Goal: Task Accomplishment & Management: Manage account settings

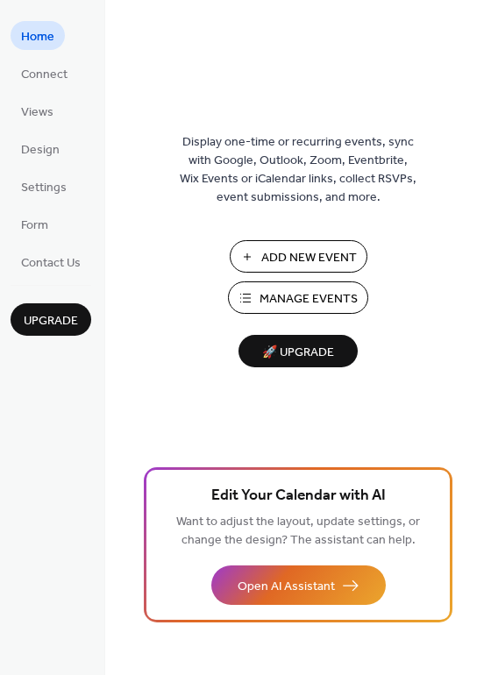
click at [296, 294] on span "Manage Events" at bounding box center [309, 299] width 98 height 18
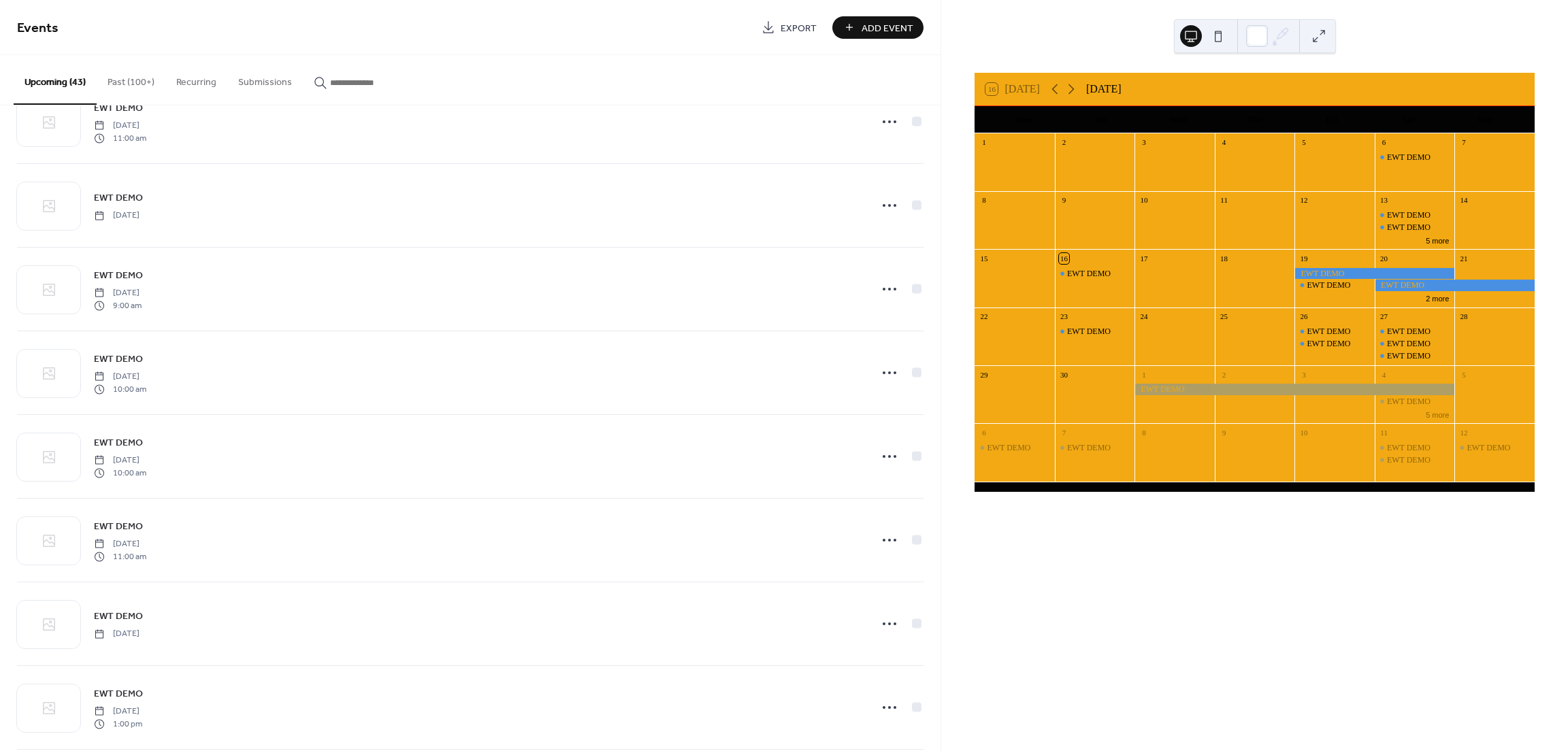
scroll to position [953, 0]
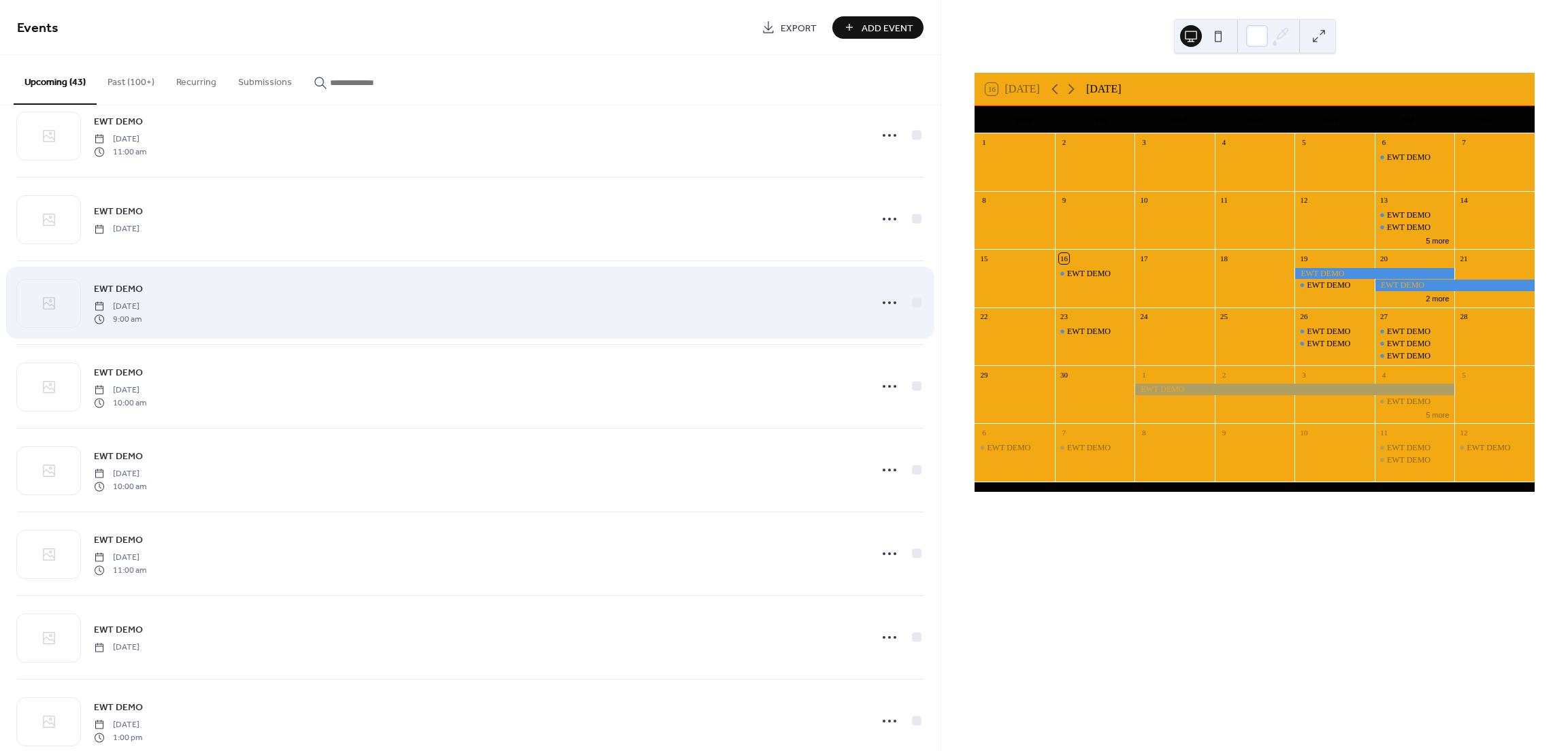
click at [126, 288] on span "EWT DEMO" at bounding box center [118, 289] width 49 height 14
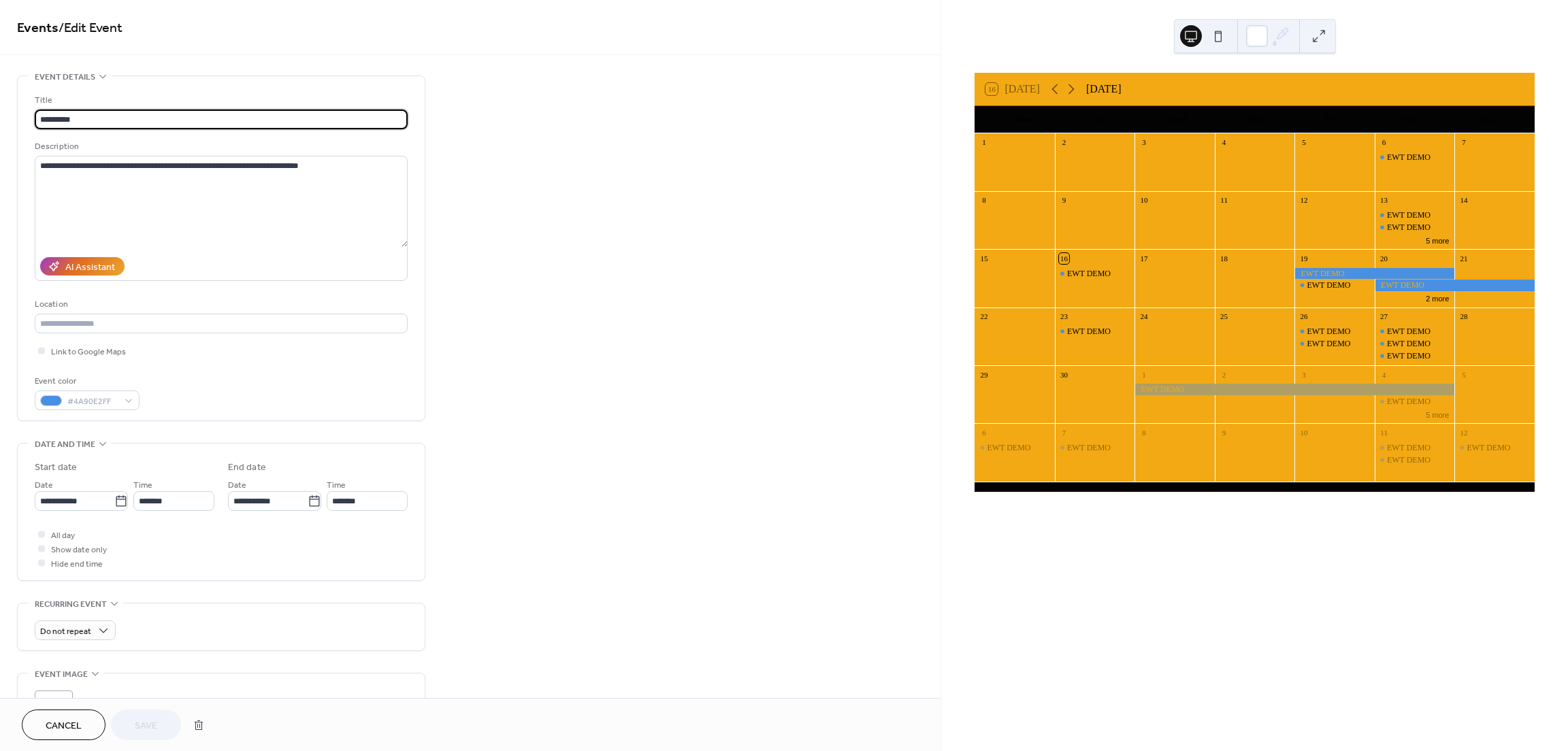
click at [64, 733] on span "Cancel" at bounding box center [64, 726] width 36 height 14
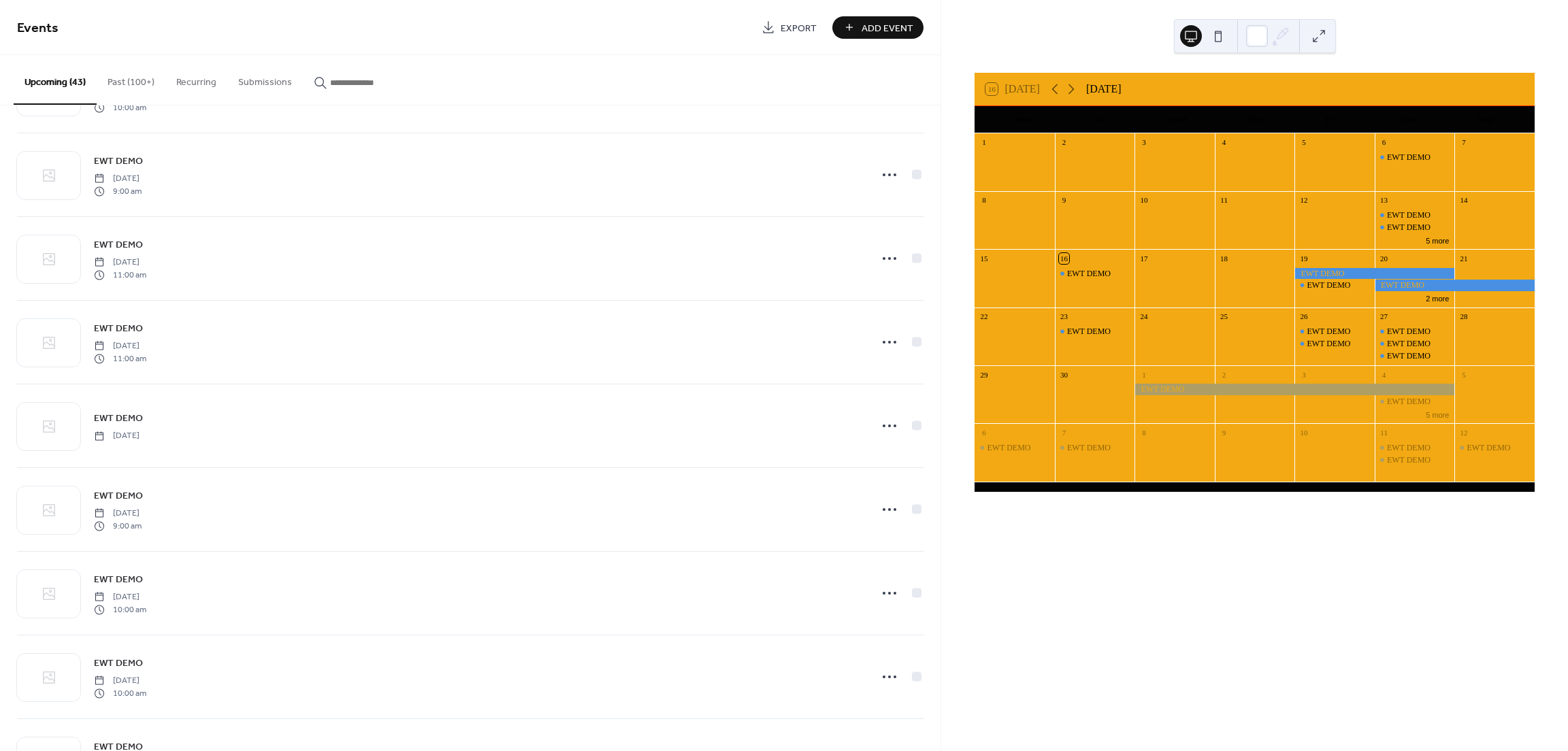
scroll to position [749, 0]
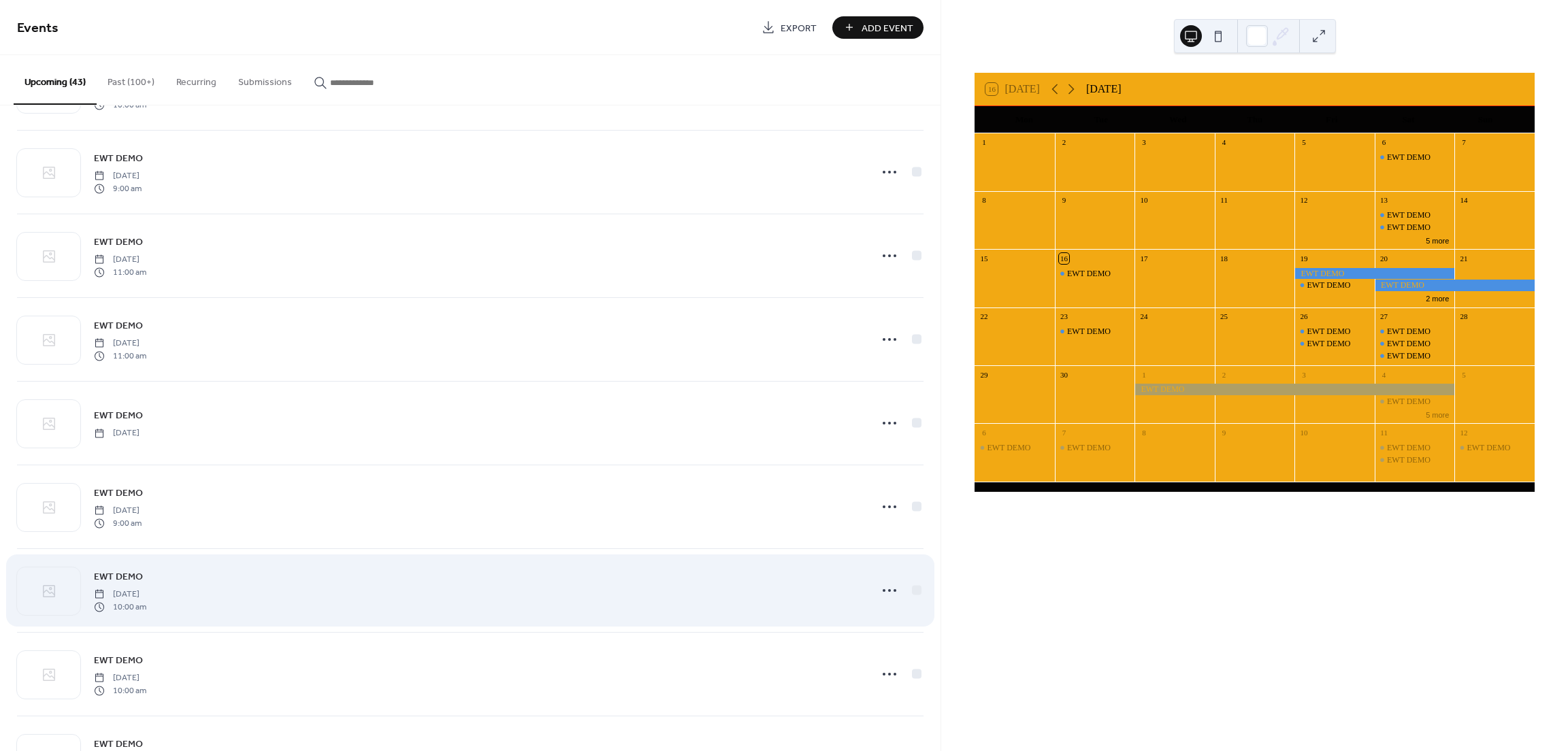
click at [120, 573] on span "EWT DEMO" at bounding box center [118, 577] width 49 height 14
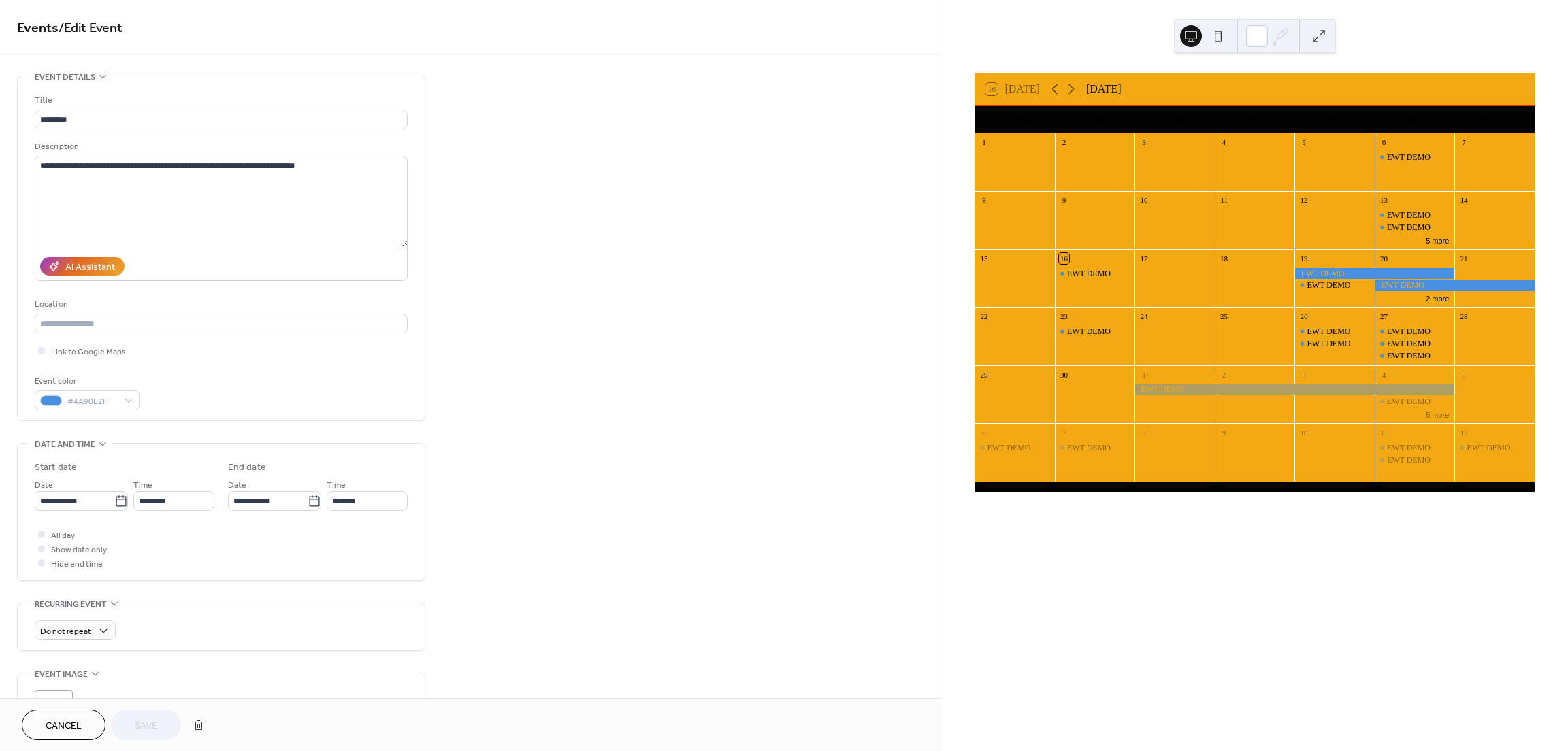
click at [53, 735] on button "Cancel" at bounding box center [64, 725] width 84 height 30
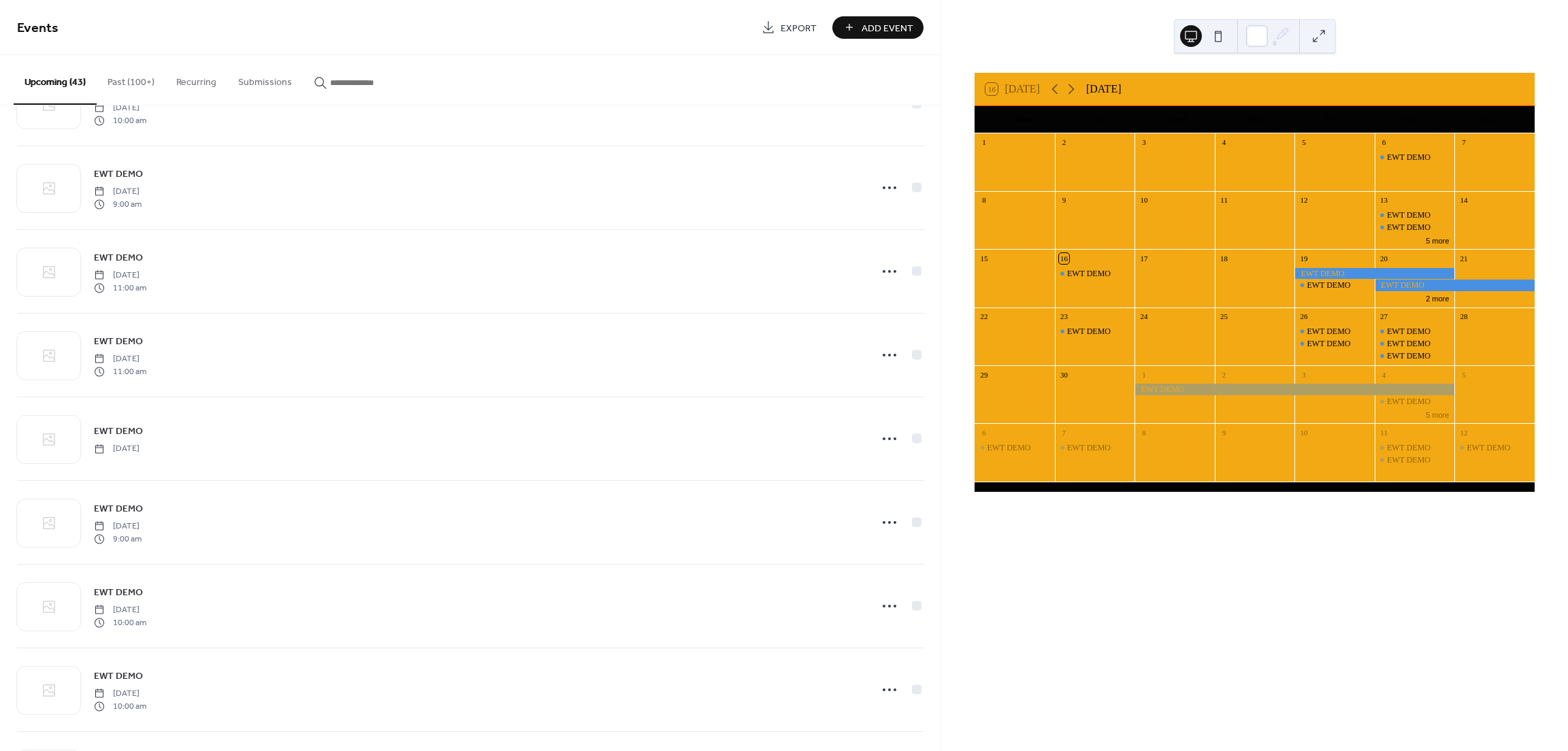
scroll to position [749, 0]
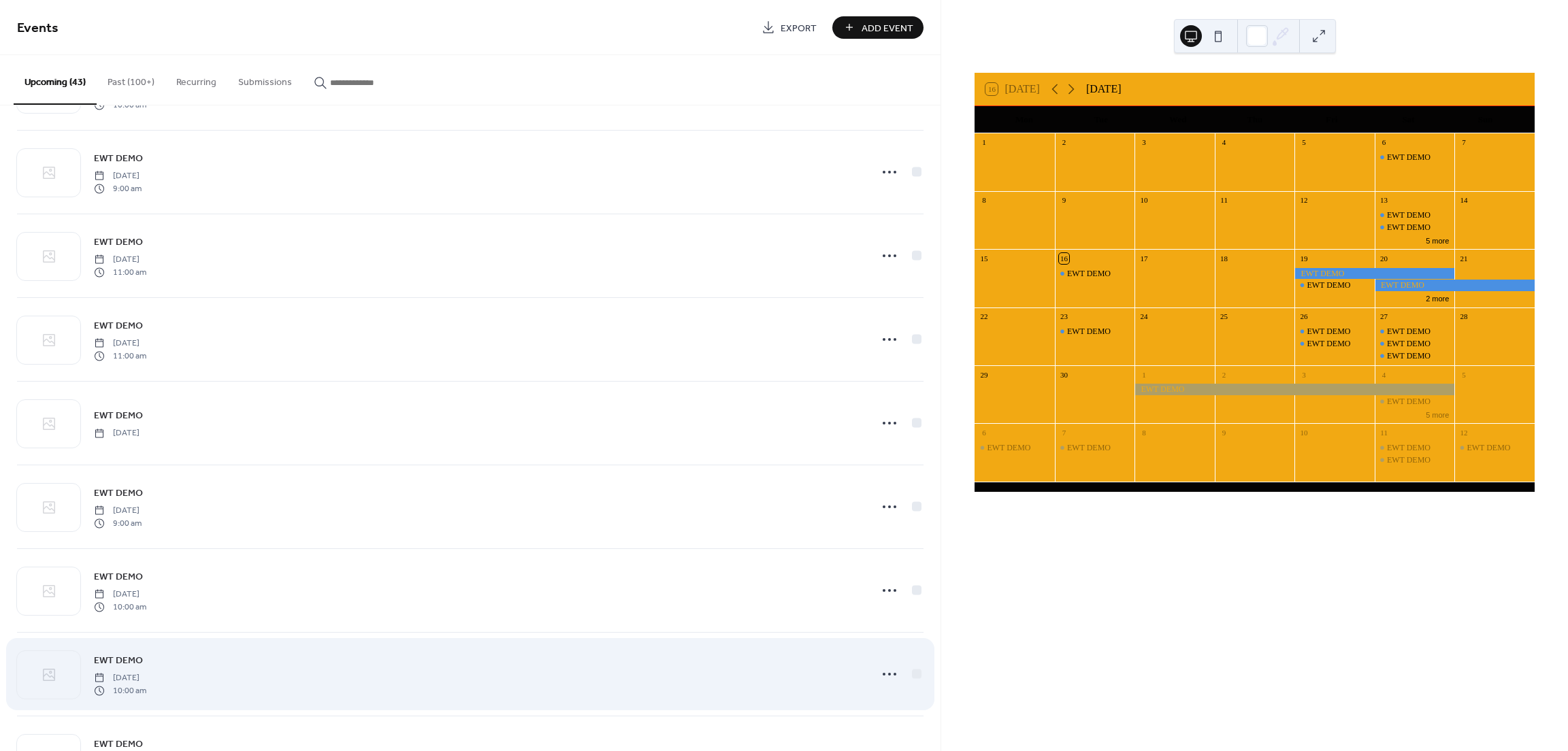
click at [132, 660] on span "EWT DEMO" at bounding box center [118, 661] width 49 height 14
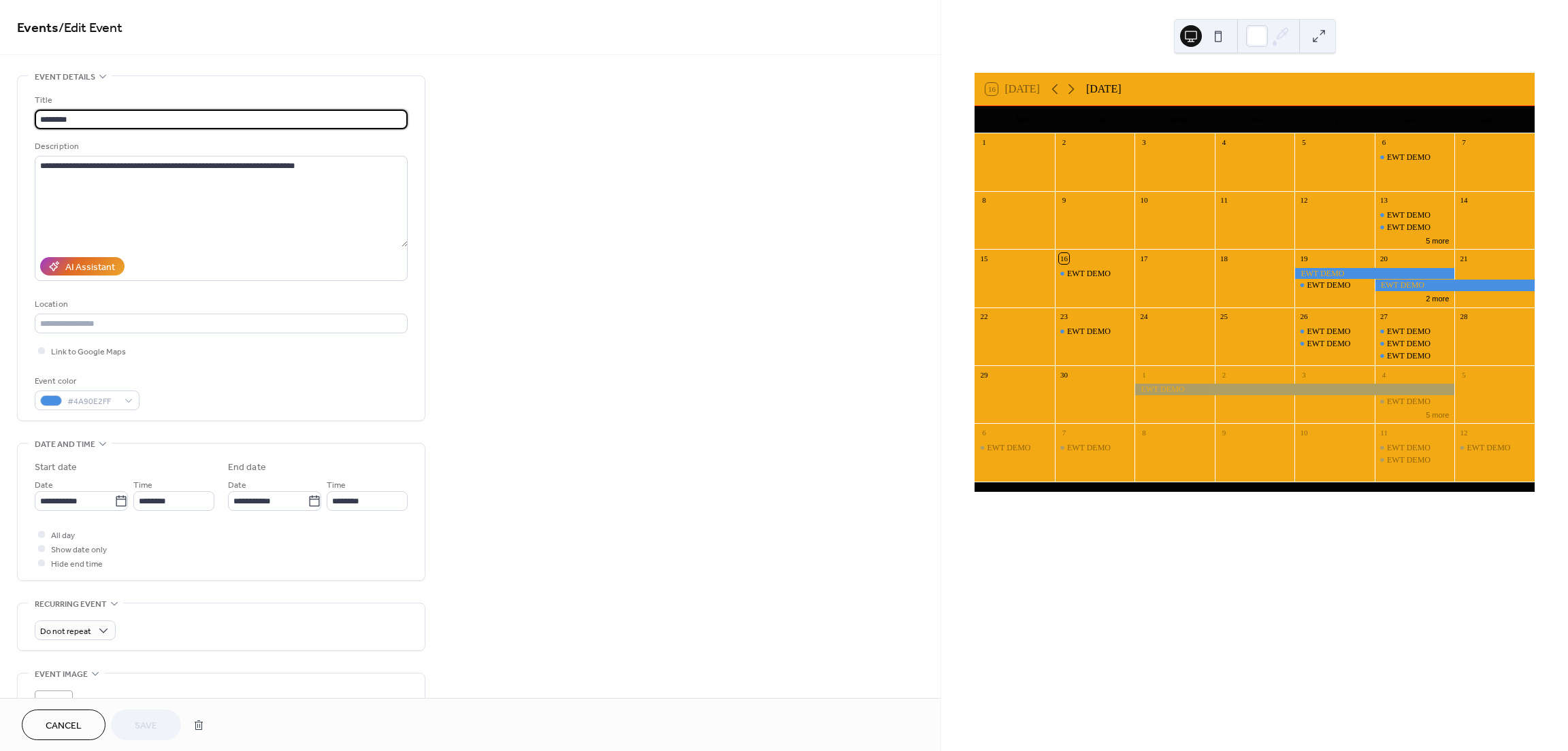
click at [69, 729] on span "Cancel" at bounding box center [64, 726] width 36 height 14
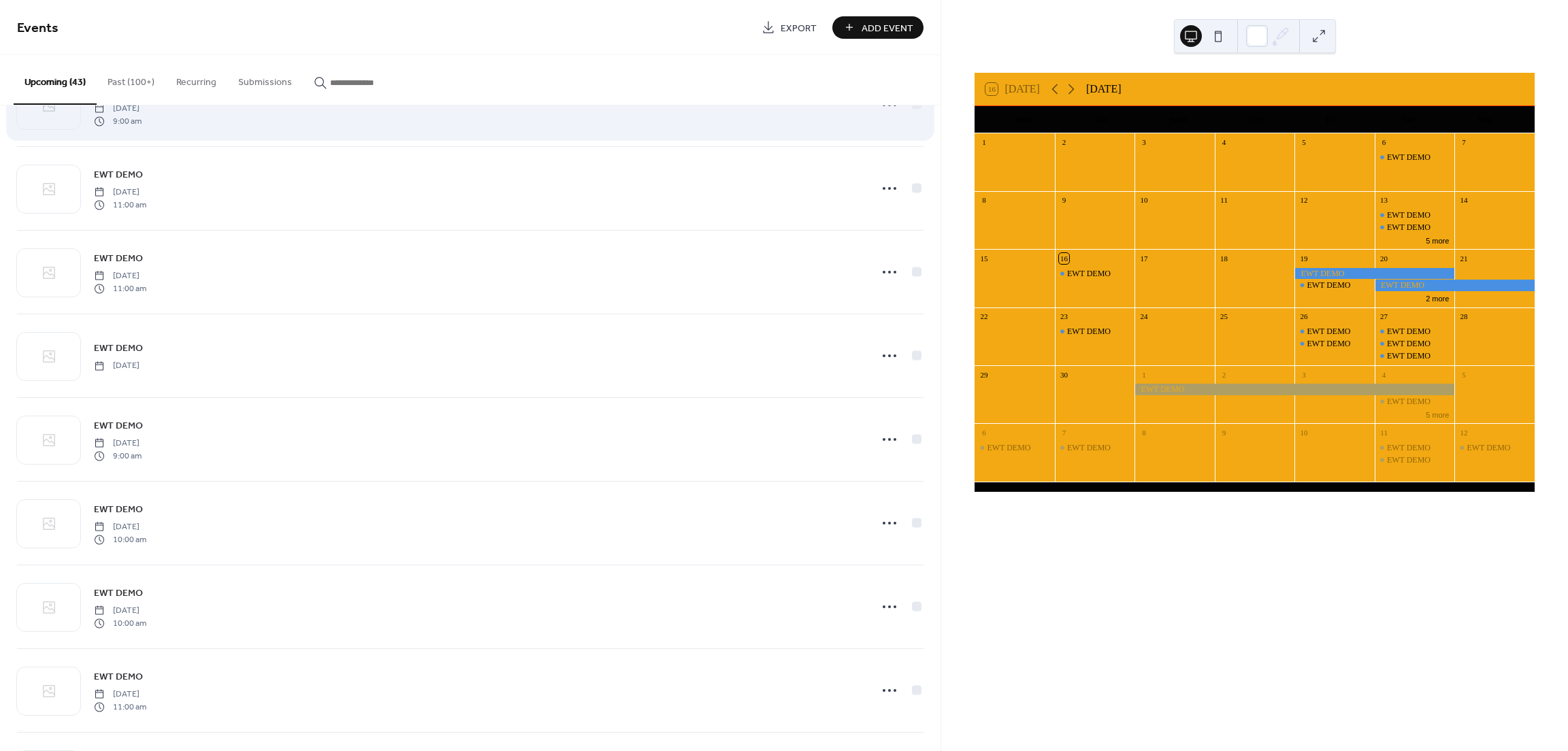
scroll to position [817, 0]
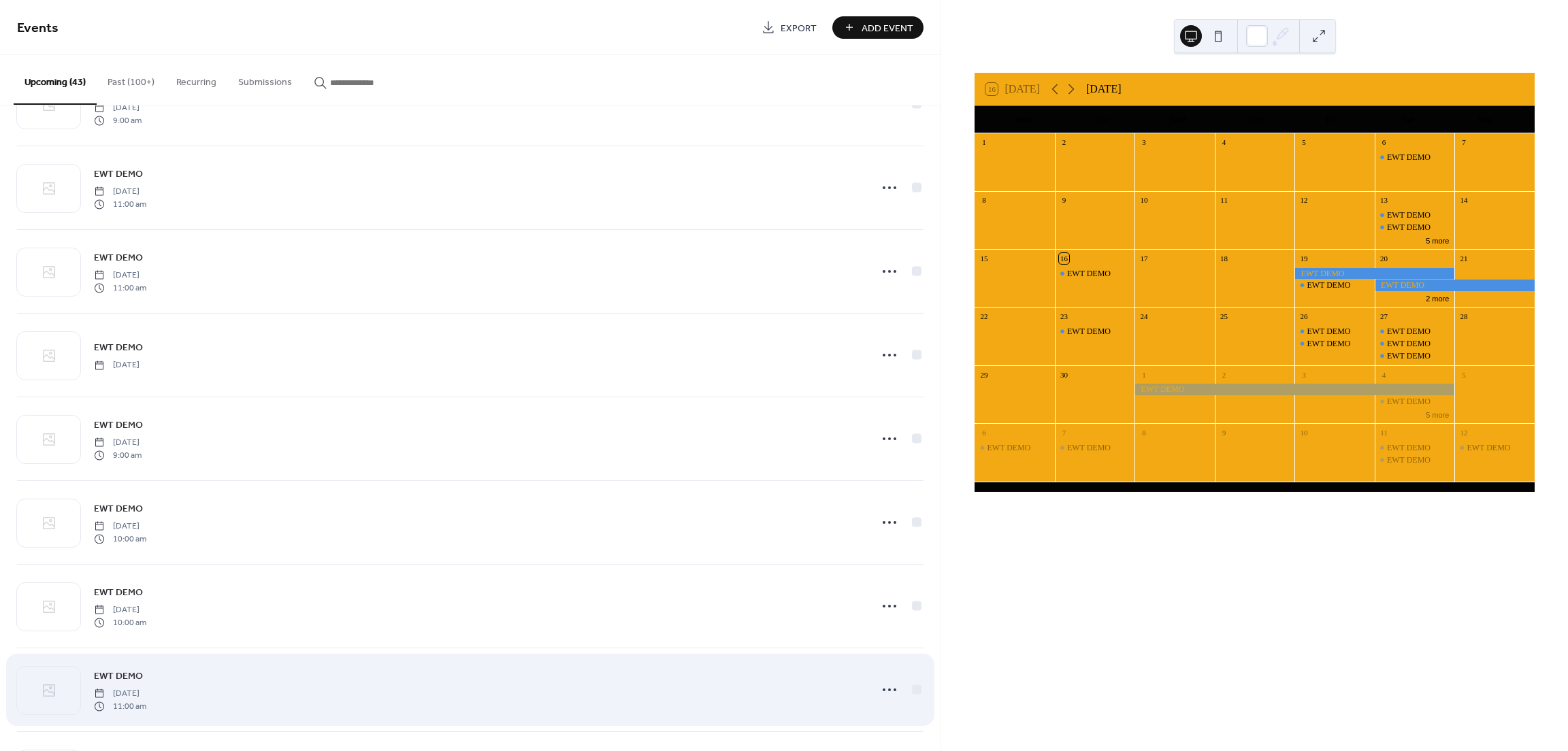
click at [129, 677] on span "EWT DEMO" at bounding box center [118, 677] width 49 height 14
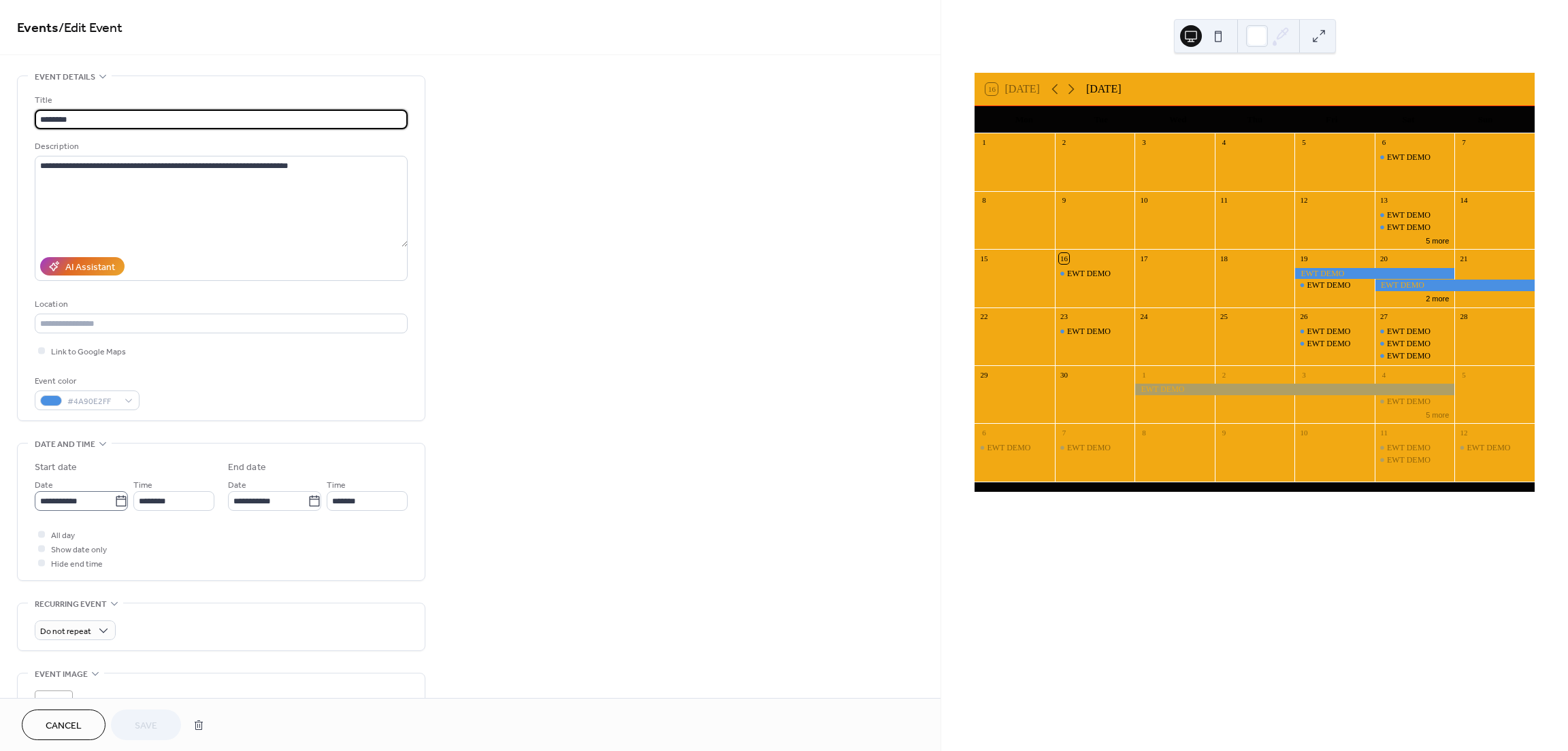
click at [116, 504] on icon at bounding box center [121, 502] width 14 height 14
click at [114, 504] on input "**********" at bounding box center [74, 500] width 80 height 19
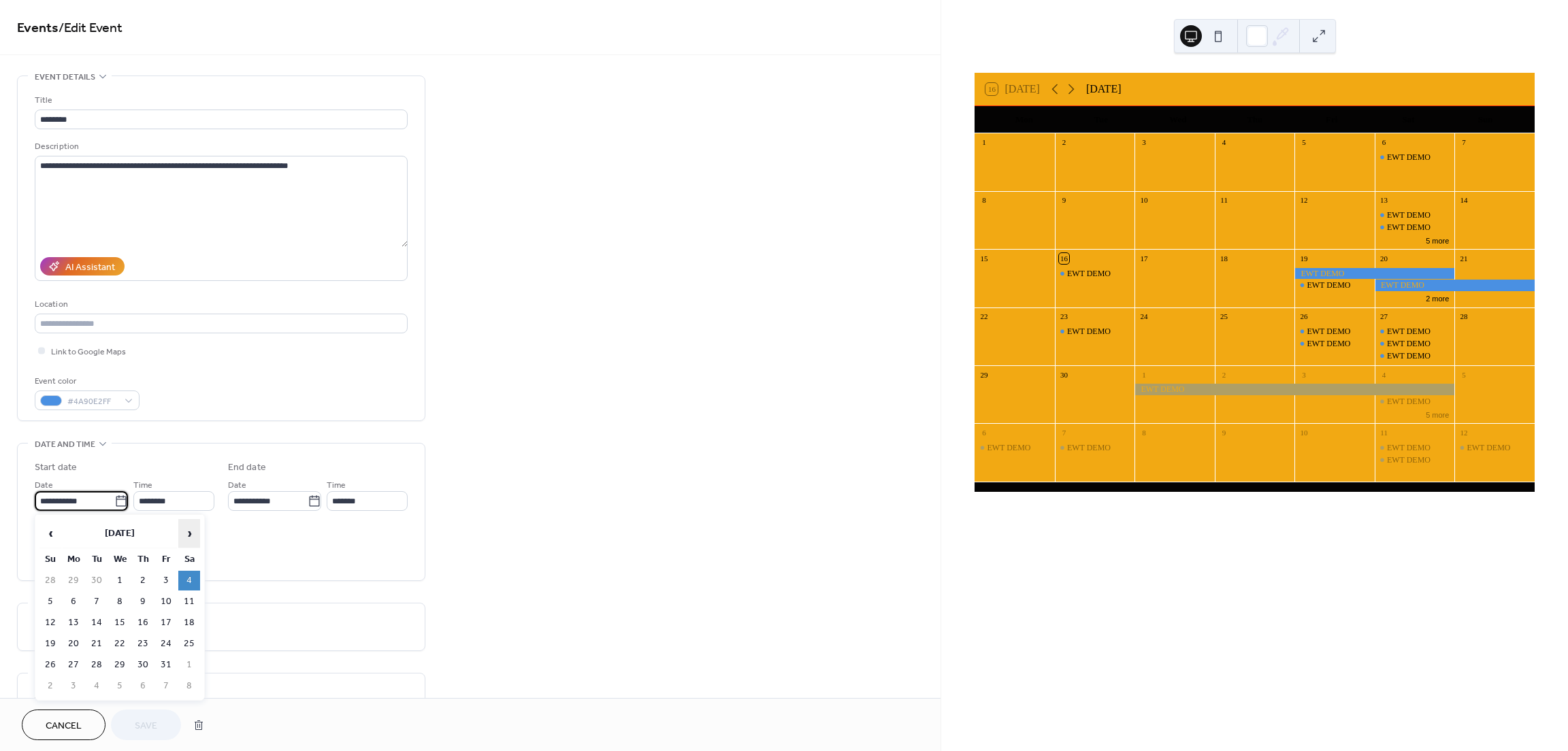
click at [190, 538] on span "›" at bounding box center [189, 533] width 20 height 27
click at [187, 638] on td "22" at bounding box center [189, 643] width 22 height 19
type input "**********"
click at [136, 726] on span "Save" at bounding box center [146, 726] width 22 height 14
